Goal: Complete application form

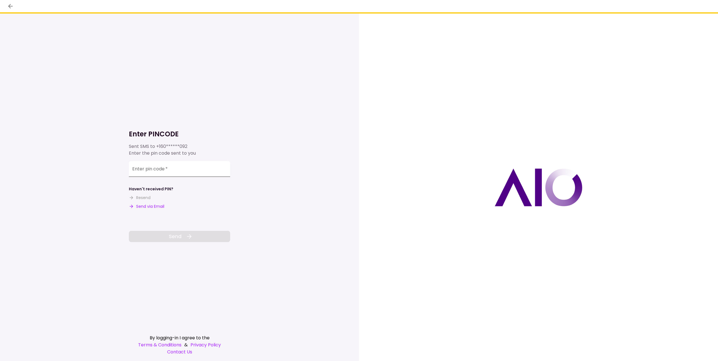
click at [166, 168] on input "Enter pin code   *" at bounding box center [179, 169] width 101 height 16
click at [166, 168] on input "Enter pin code   *" at bounding box center [179, 170] width 101 height 16
type input "******"
click at [193, 237] on button "Send" at bounding box center [179, 236] width 101 height 11
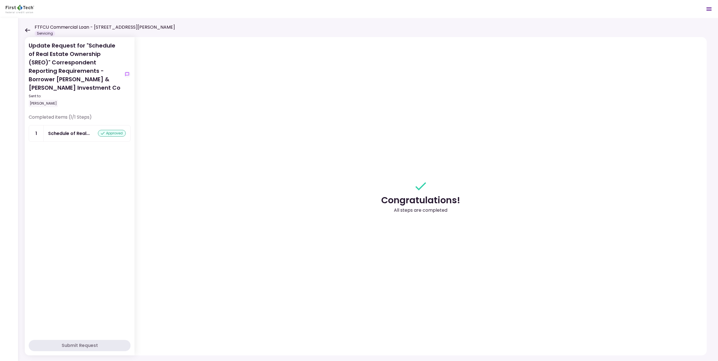
click at [27, 28] on icon at bounding box center [27, 30] width 5 height 4
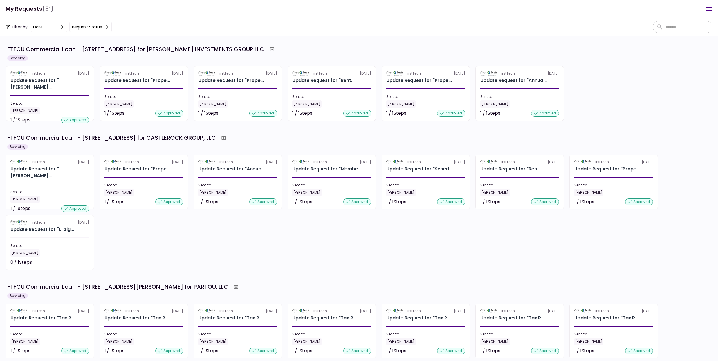
scroll to position [141, 0]
